Goal: Information Seeking & Learning: Learn about a topic

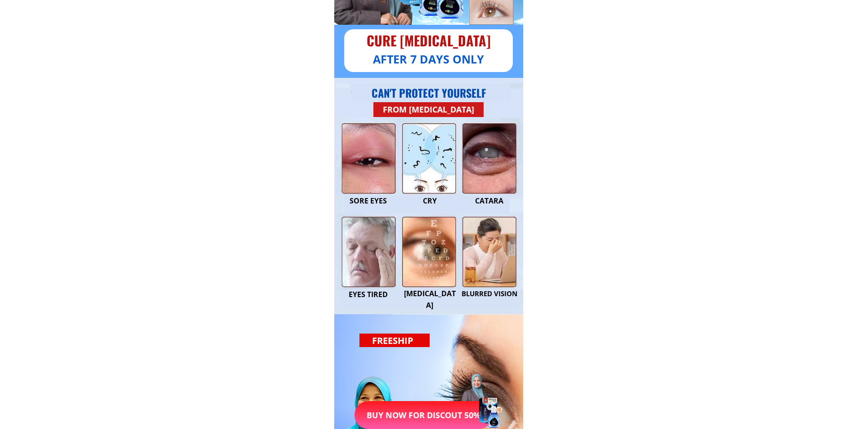
scroll to position [180, 0]
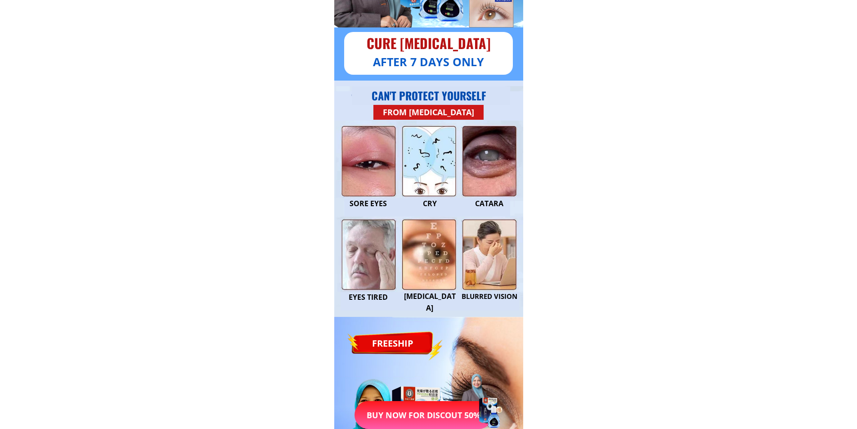
drag, startPoint x: 475, startPoint y: 225, endPoint x: 593, endPoint y: 245, distance: 119.5
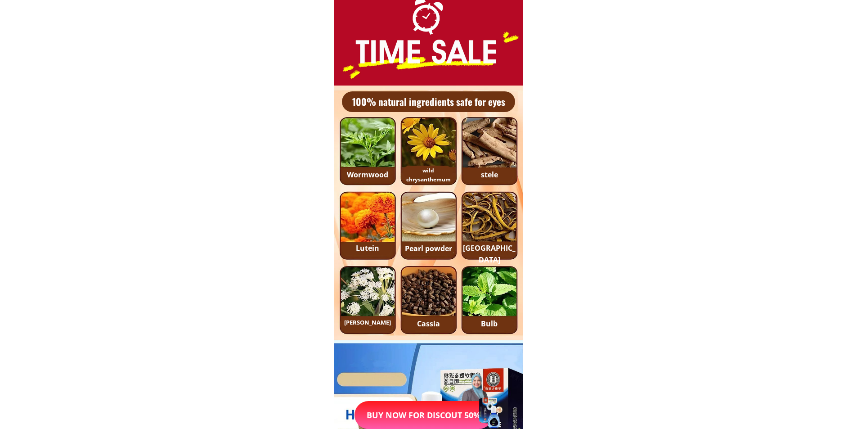
scroll to position [2384, 0]
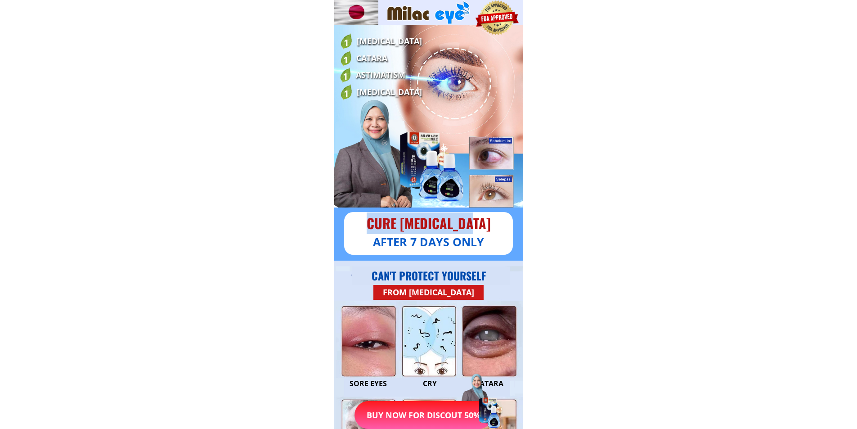
drag, startPoint x: 480, startPoint y: 227, endPoint x: 359, endPoint y: 226, distance: 120.5
click at [359, 226] on div "CURE [MEDICAL_DATA]" at bounding box center [428, 223] width 169 height 22
copy div "CURE [MEDICAL_DATA]"
